Goal: Navigation & Orientation: Find specific page/section

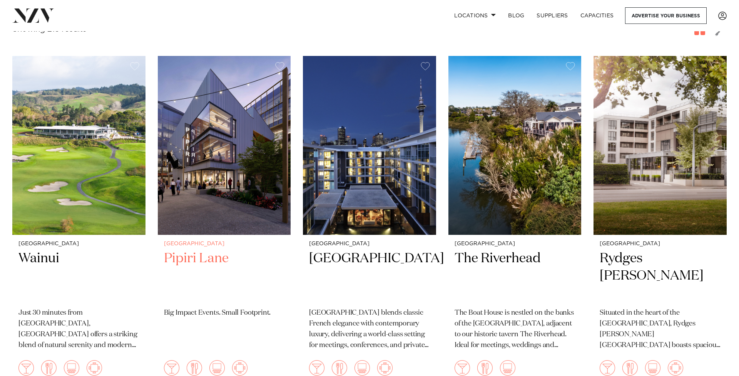
scroll to position [151, 0]
click at [235, 189] on img at bounding box center [224, 145] width 133 height 179
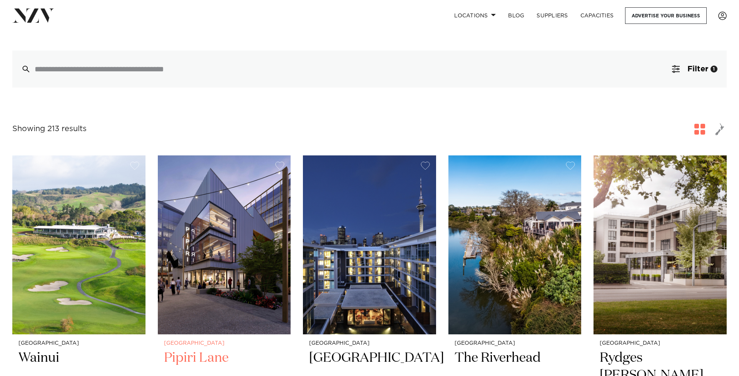
scroll to position [106, 0]
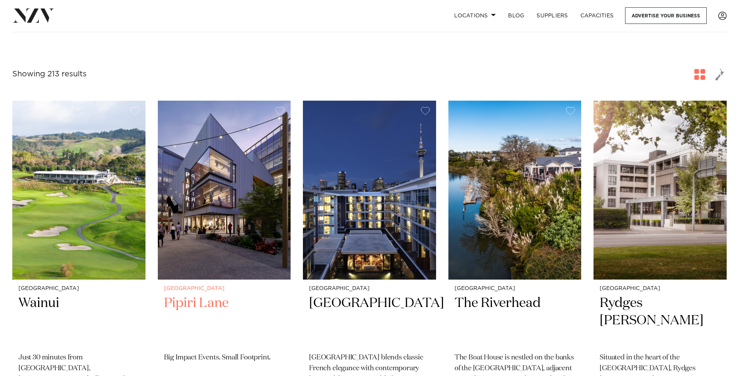
click at [207, 231] on img at bounding box center [224, 190] width 133 height 179
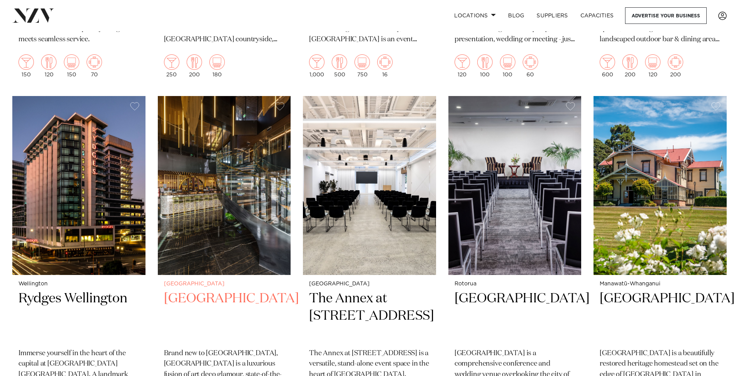
scroll to position [2484, 0]
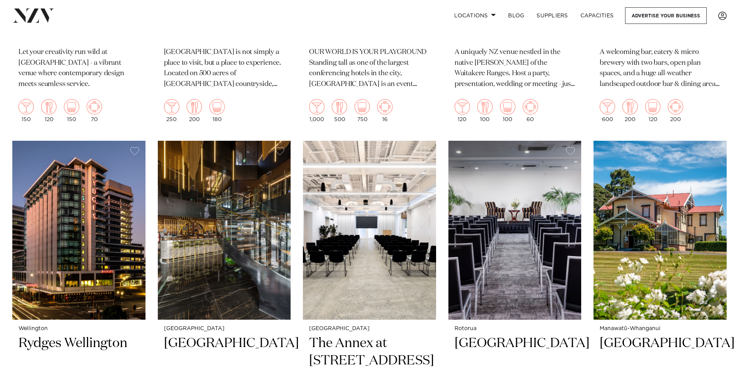
click at [716, 1] on nav "Locations Auckland Wellington Christchurch Queenstown Hamilton Northland Bay of…" at bounding box center [369, 15] width 739 height 31
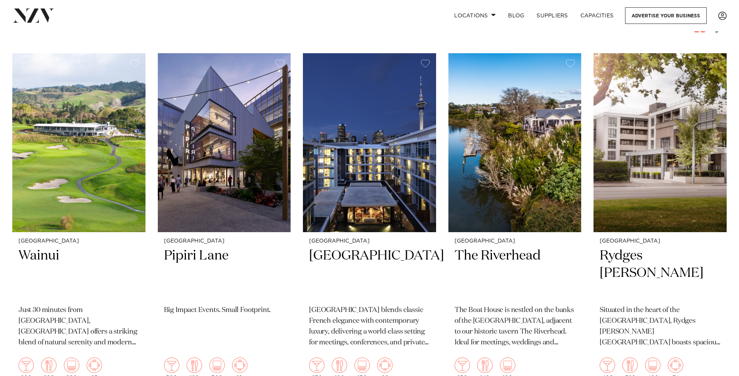
scroll to position [104, 0]
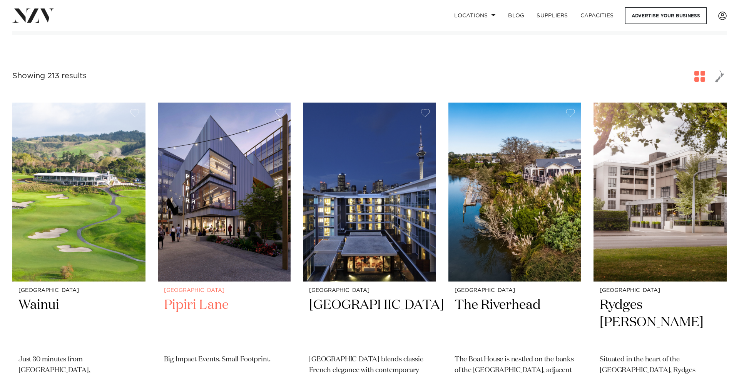
click at [218, 302] on h2 "Pipiri Lane" at bounding box center [224, 322] width 121 height 52
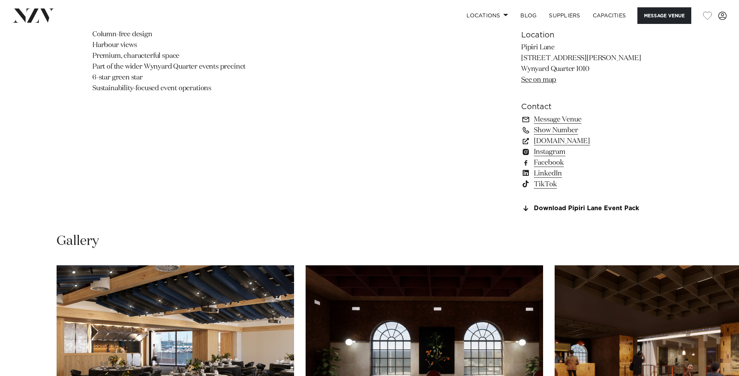
scroll to position [576, 0]
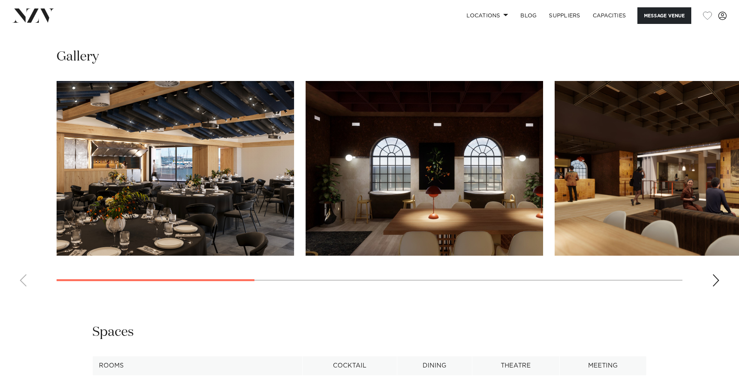
scroll to position [884, 0]
